Goal: Task Accomplishment & Management: Complete application form

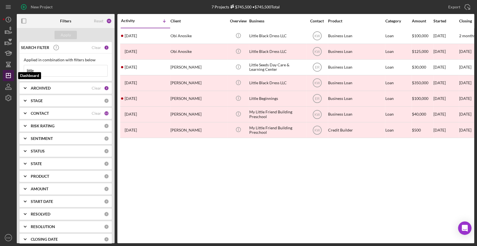
drag, startPoint x: 49, startPoint y: 66, endPoint x: 5, endPoint y: 75, distance: 45.1
click at [5, 75] on div "New Project 7 Projects $745,500 • $745,500 Total little Export Icon/Export Filt…" at bounding box center [239, 121] width 472 height 243
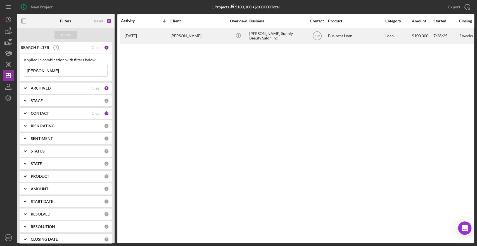
type input "[PERSON_NAME]"
click at [259, 33] on div "[PERSON_NAME] Supply Beauty Salon Inc" at bounding box center [277, 36] width 56 height 15
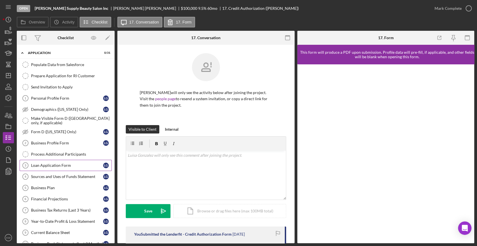
click at [54, 164] on div "Loan Application Form" at bounding box center [67, 165] width 72 height 4
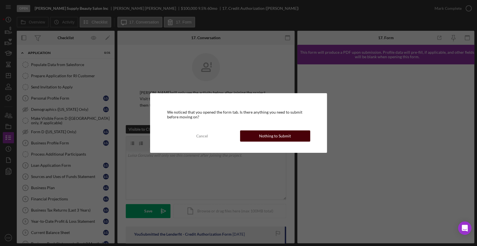
click at [264, 136] on div "Nothing to Submit" at bounding box center [275, 135] width 32 height 11
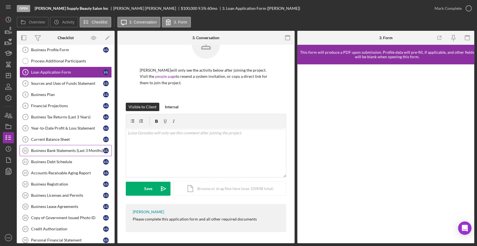
scroll to position [186, 0]
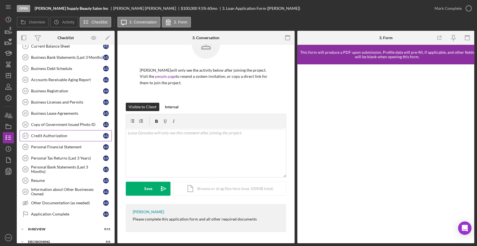
click at [50, 134] on div "Credit Authorization" at bounding box center [67, 135] width 72 height 4
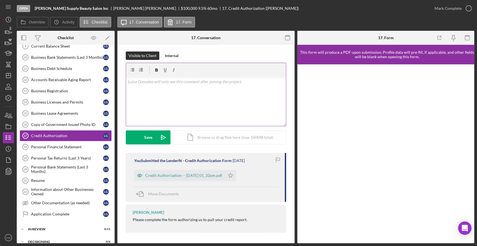
scroll to position [74, 0]
click at [195, 177] on div "Credit Authorization -- [DATE] 01_32pm.pdf" at bounding box center [183, 175] width 77 height 4
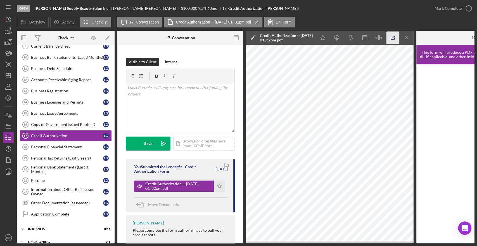
click at [394, 35] on icon "button" at bounding box center [393, 38] width 13 height 13
click at [70, 149] on link "Personal Financial Statement 18 Personal Financial Statement L G" at bounding box center [66, 146] width 92 height 11
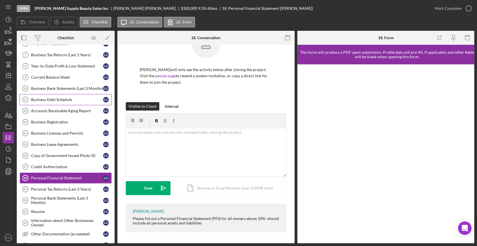
scroll to position [124, 0]
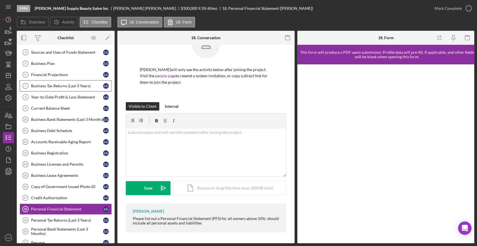
click at [37, 87] on link "Business Tax Returns (Last 3 Years) 7 Business Tax Returns (Last 3 Years) L G" at bounding box center [66, 85] width 92 height 11
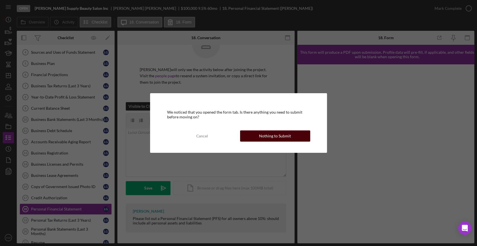
click at [266, 134] on div "Nothing to Submit" at bounding box center [275, 135] width 32 height 11
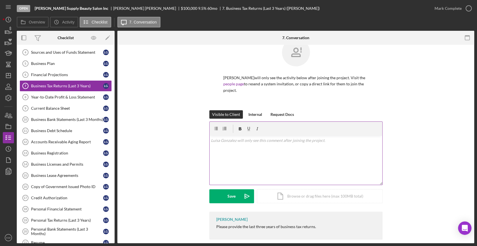
scroll to position [22, 0]
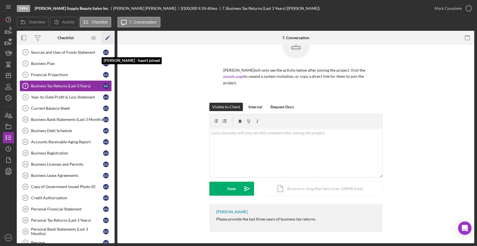
drag, startPoint x: 114, startPoint y: 105, endPoint x: 108, endPoint y: 43, distance: 62.0
click at [108, 43] on div "Checklist Icon/Edit Icon/Expander Application 0 / 31 Populate Data from Salesfo…" at bounding box center [66, 137] width 98 height 212
click at [112, 48] on div "Populate Data from Salesforce Populate Data from Salesforce Prepare Application…" at bounding box center [66, 109] width 98 height 349
click at [116, 60] on div "Overview Internal Workflow Stage Open Icon/Dropdown Arrow Archive (can unarchiv…" at bounding box center [246, 137] width 458 height 212
